Goal: Transaction & Acquisition: Purchase product/service

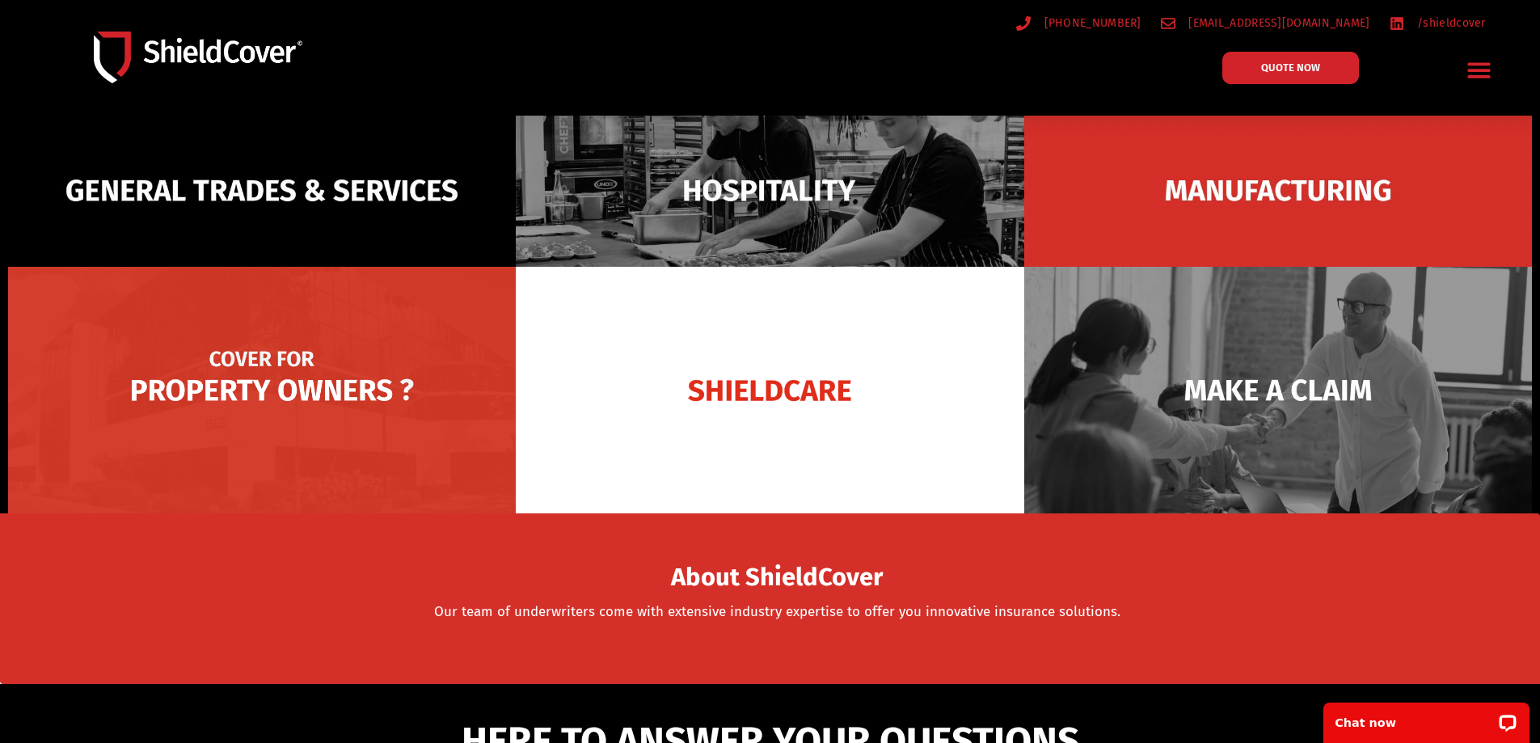
click at [346, 376] on img at bounding box center [262, 390] width 508 height 247
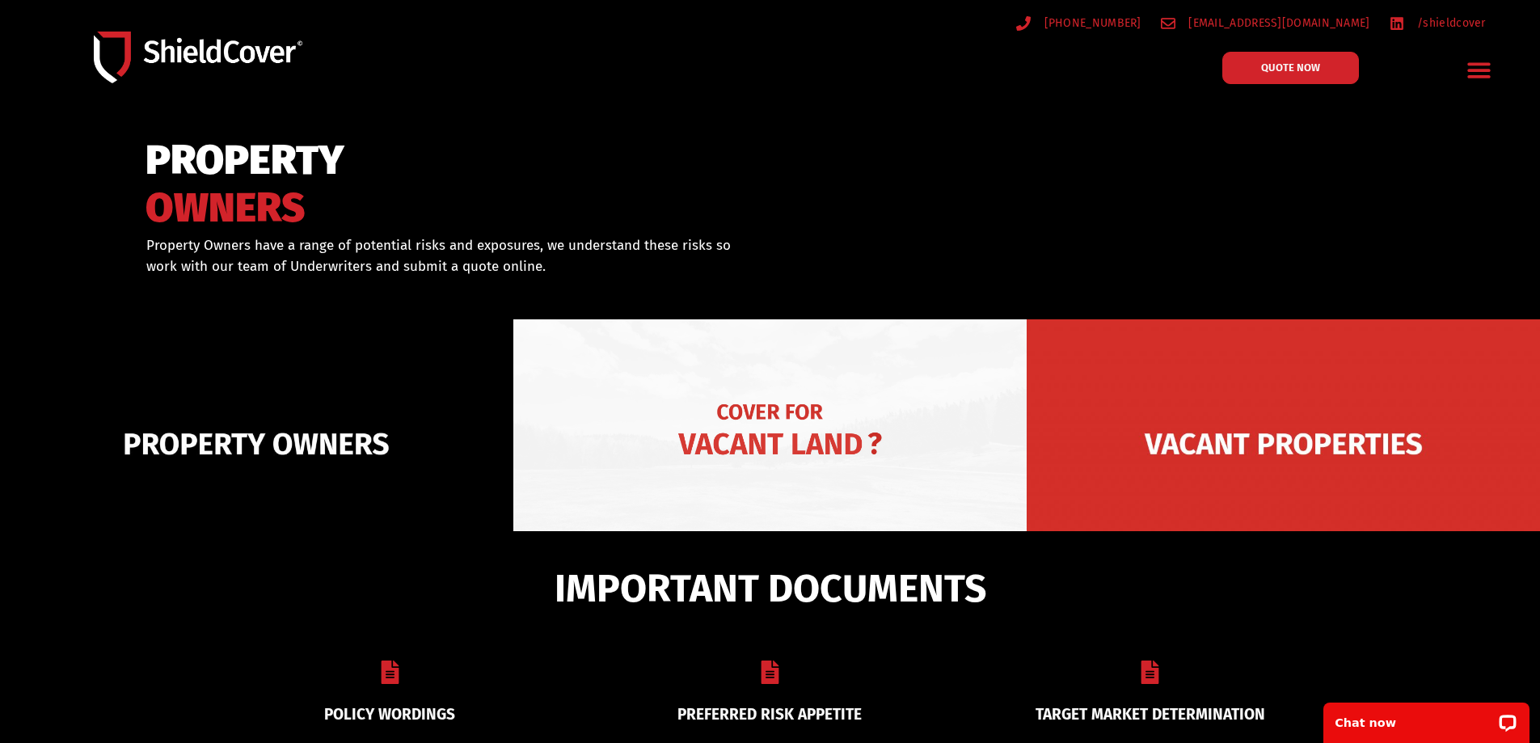
click at [655, 399] on img at bounding box center [769, 443] width 513 height 249
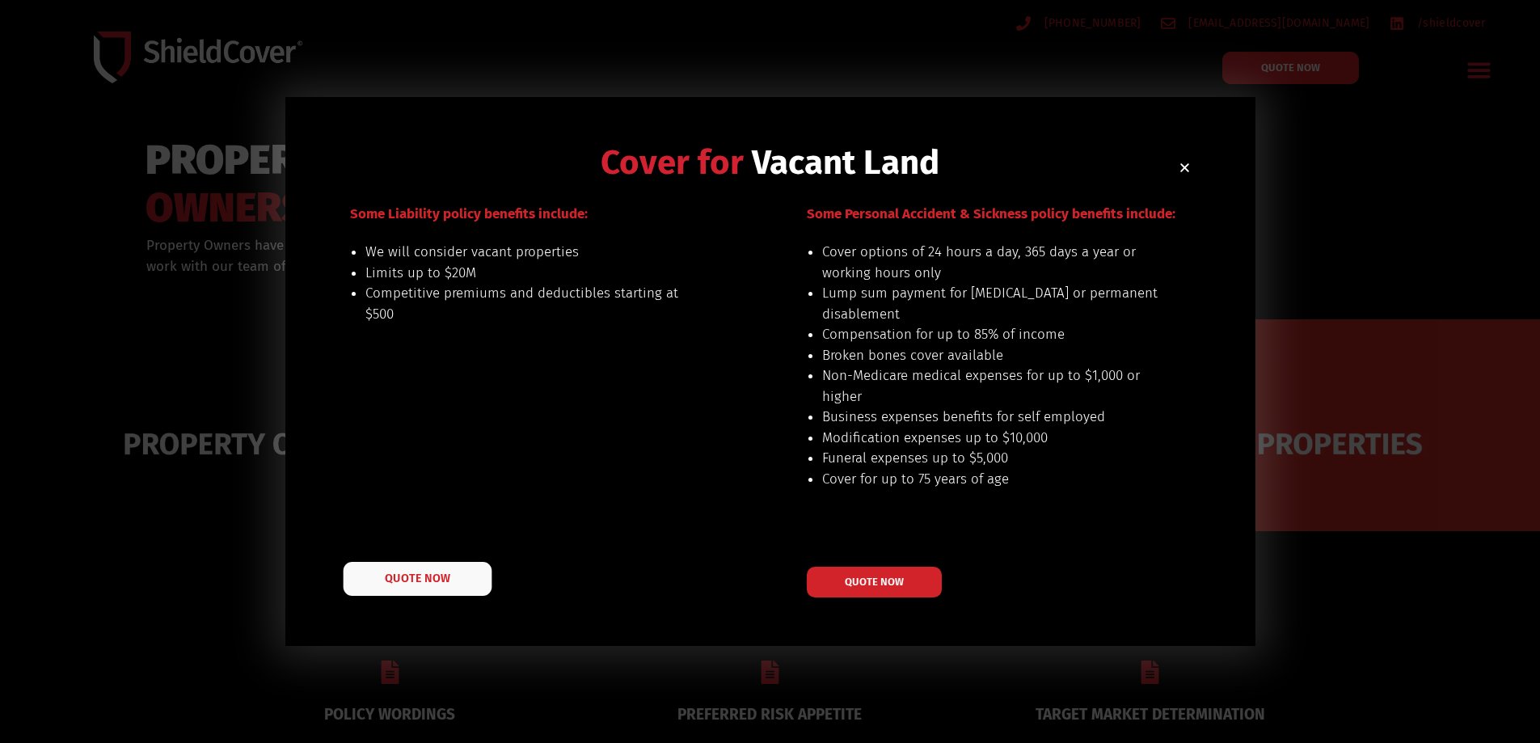
click at [441, 568] on link "QUOTE NOW" at bounding box center [417, 579] width 149 height 34
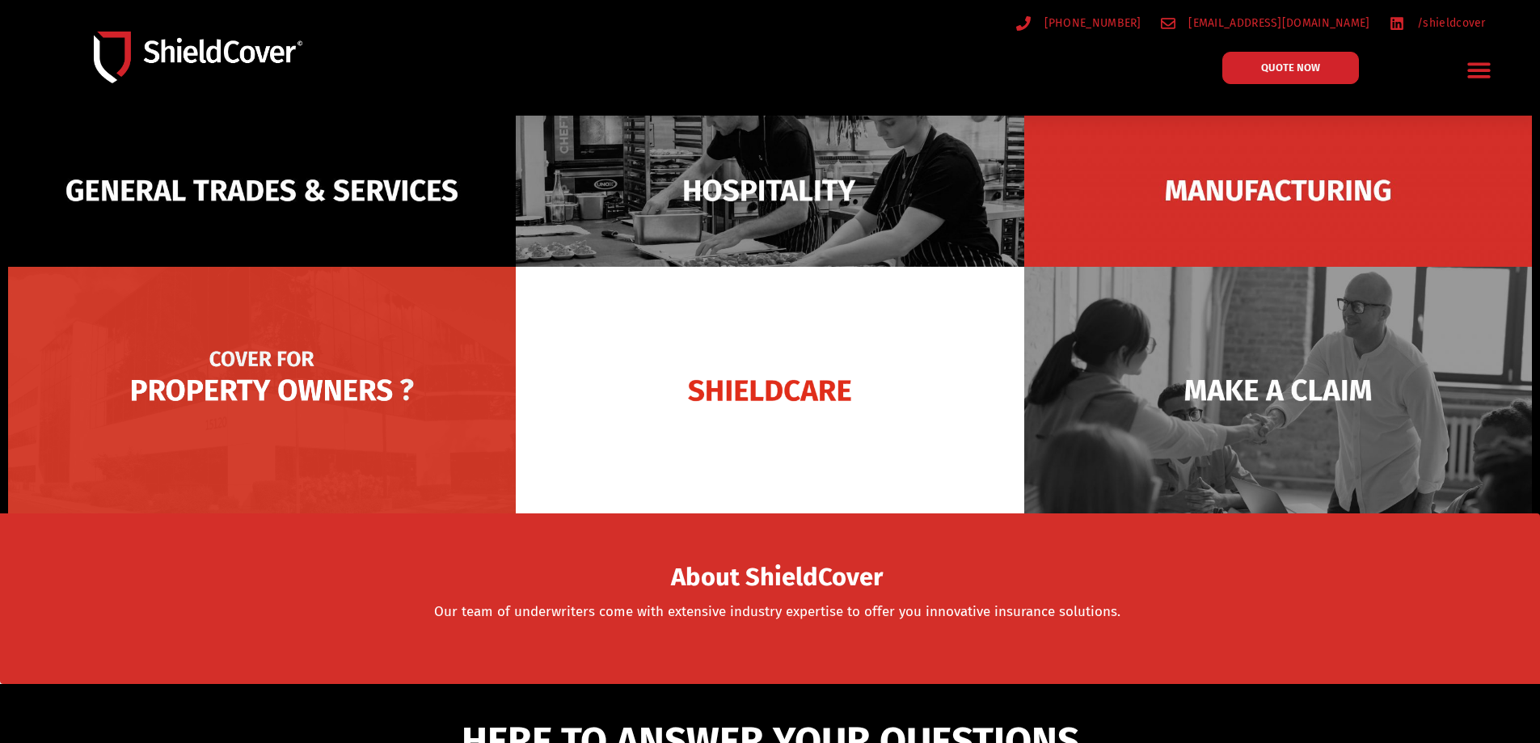
click at [372, 361] on img at bounding box center [262, 390] width 508 height 247
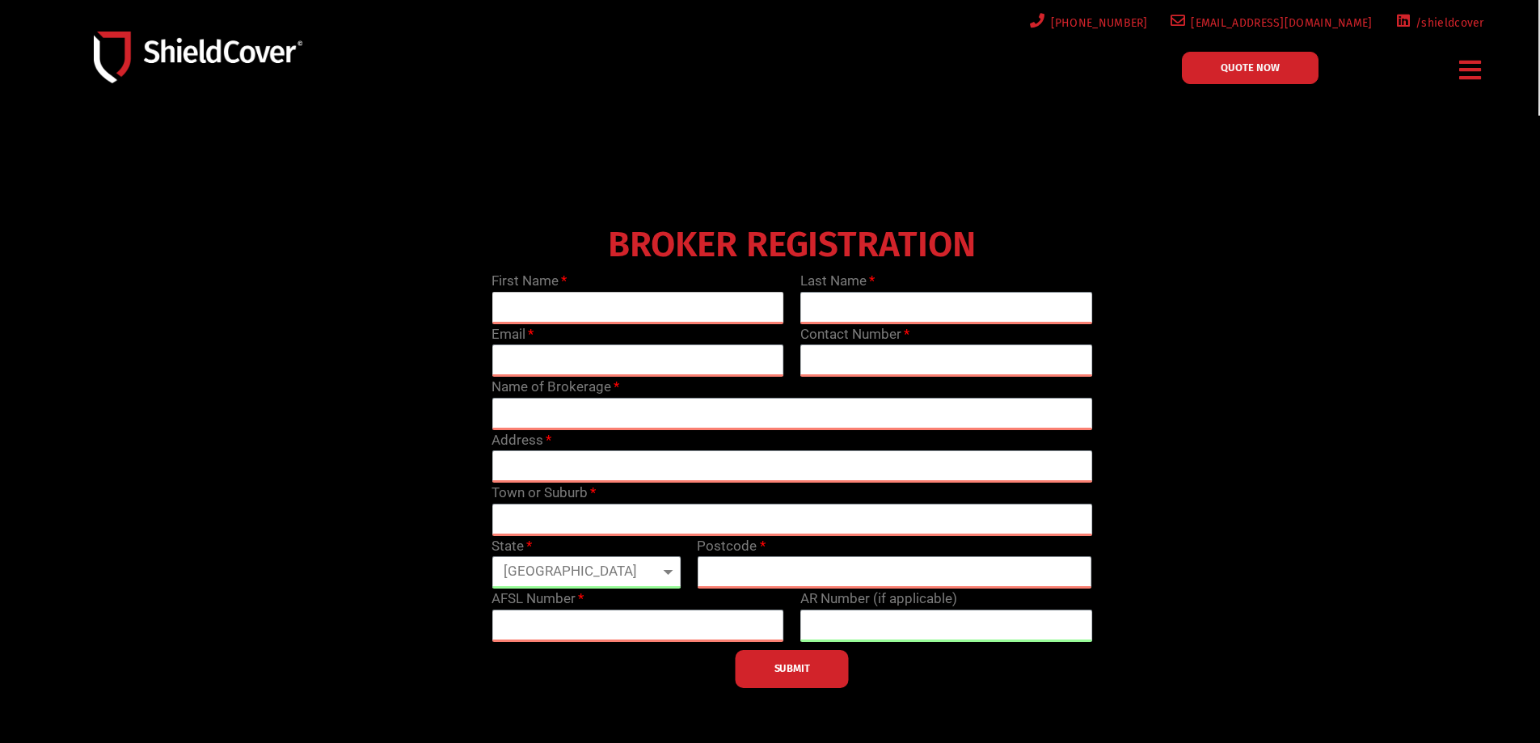
click at [615, 305] on input "text" at bounding box center [638, 308] width 293 height 32
click at [1230, 65] on span "QUOTE NOW" at bounding box center [1250, 67] width 59 height 11
